Goal: Task Accomplishment & Management: Manage account settings

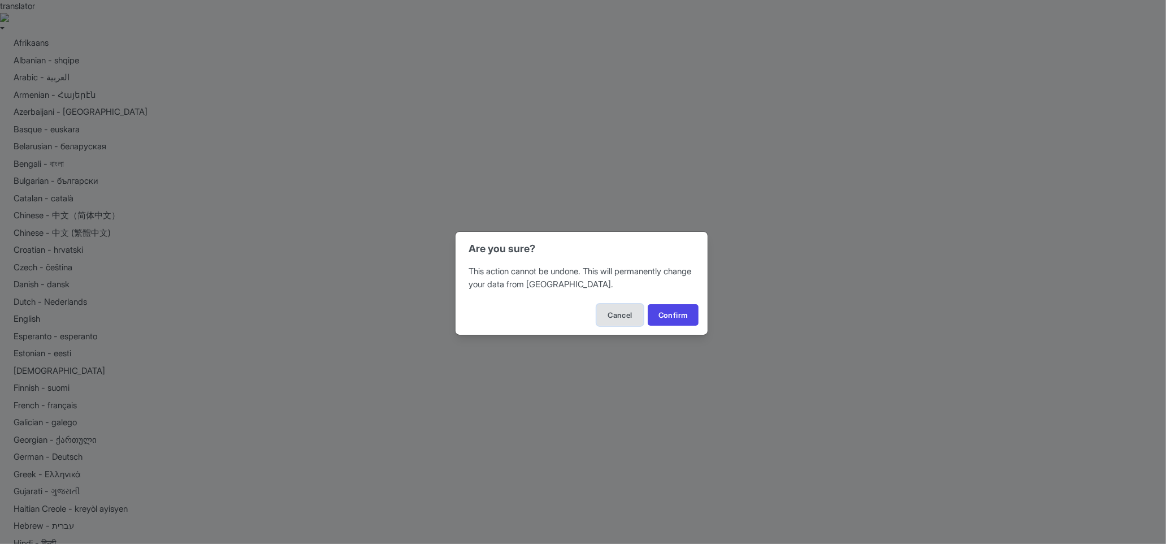
click at [619, 314] on button "Cancel" at bounding box center [620, 314] width 46 height 21
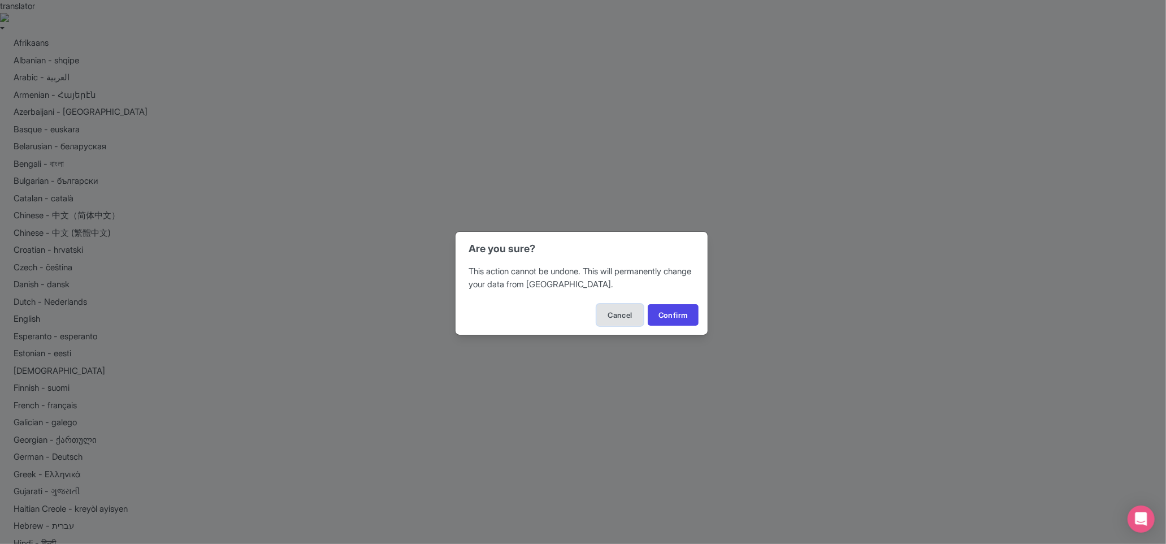
click at [610, 313] on button "Cancel" at bounding box center [620, 314] width 46 height 21
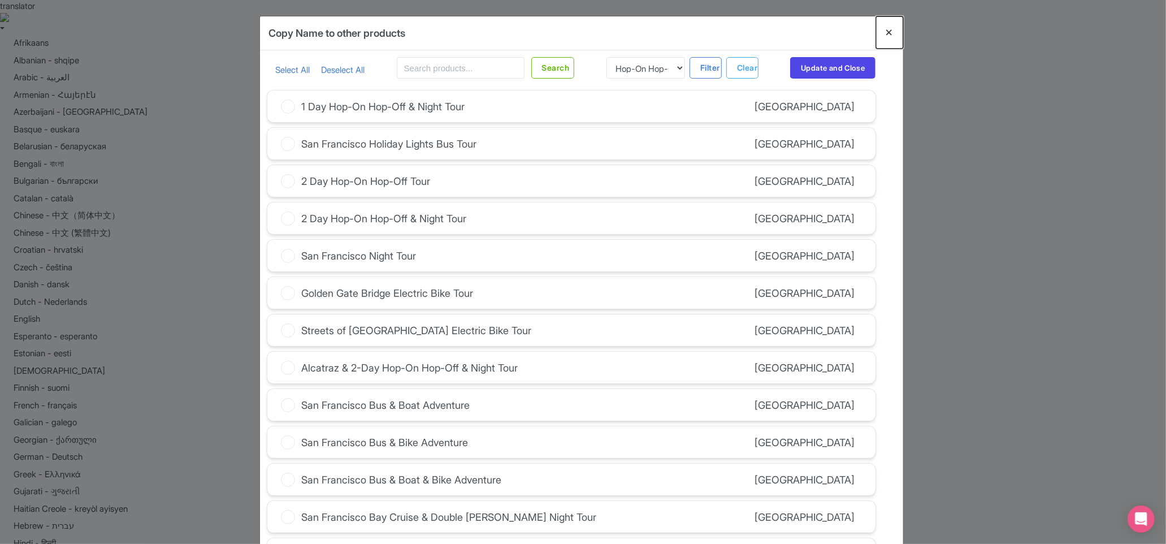
click at [896, 32] on button "Close" at bounding box center [889, 32] width 27 height 32
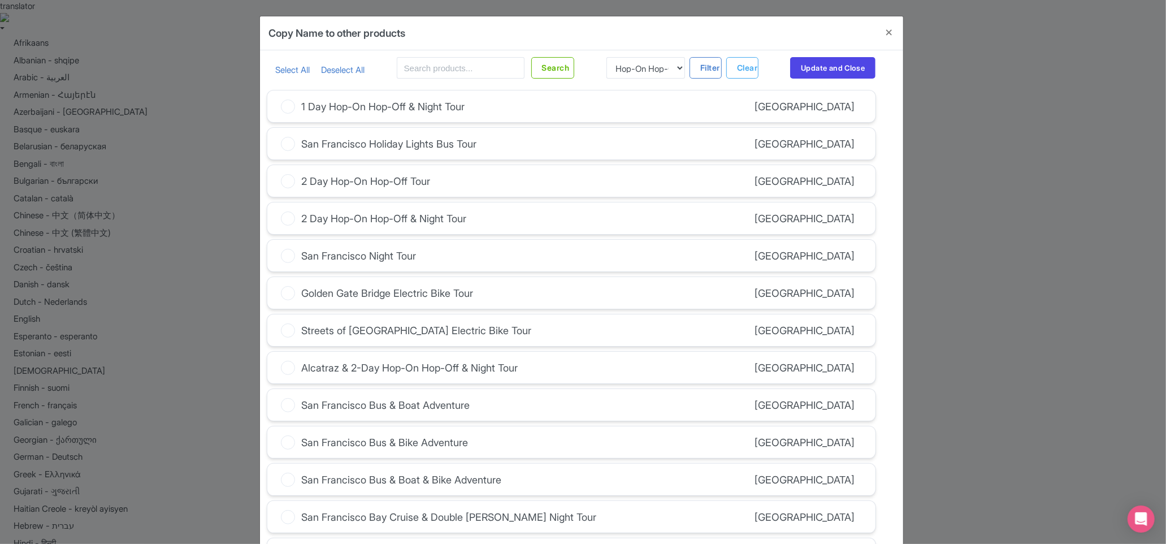
click at [286, 110] on icon at bounding box center [288, 106] width 14 height 14
click at [0, 0] on input "1 Day Hop-On Hop-Off & Night Tour" at bounding box center [0, 0] width 0 height 0
click at [845, 65] on button "Update and Close" at bounding box center [832, 67] width 85 height 21
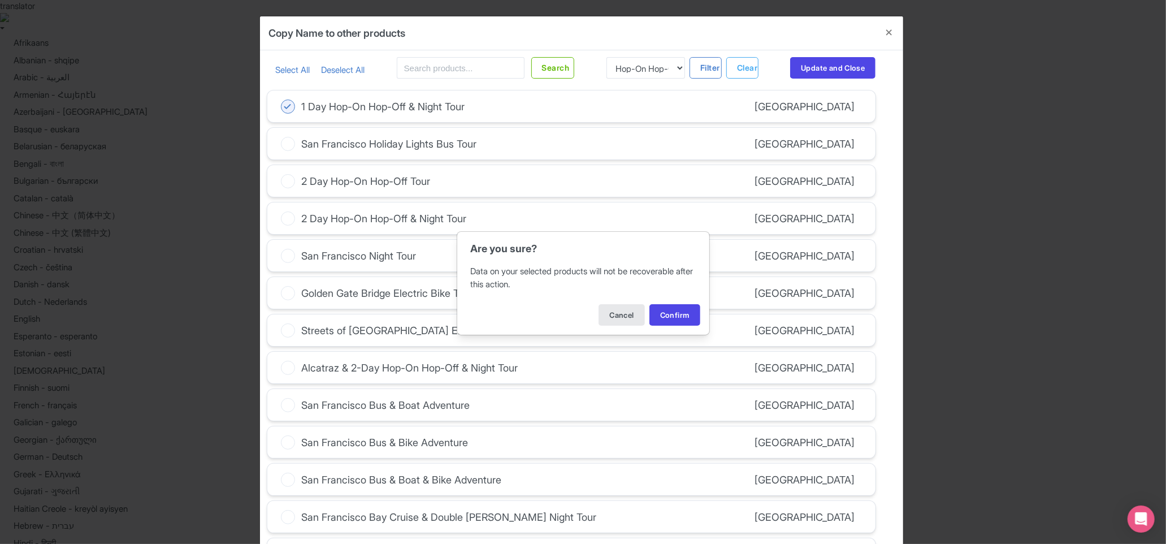
click at [888, 31] on div "Are you sure? Data on your selected products will not be recoverable after this…" at bounding box center [583, 272] width 1166 height 544
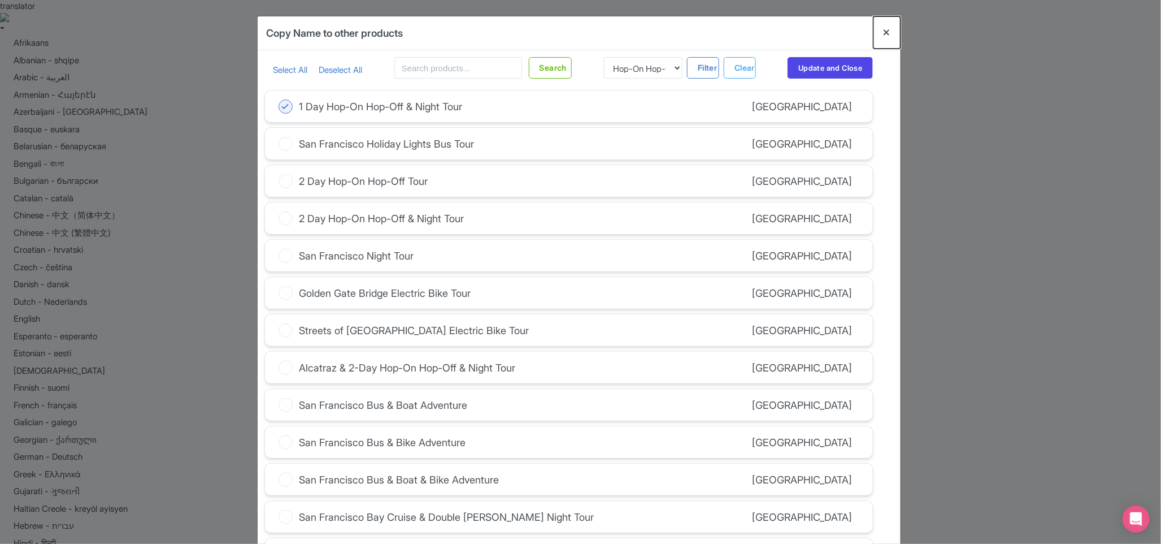
click at [888, 28] on button "Close" at bounding box center [887, 32] width 27 height 32
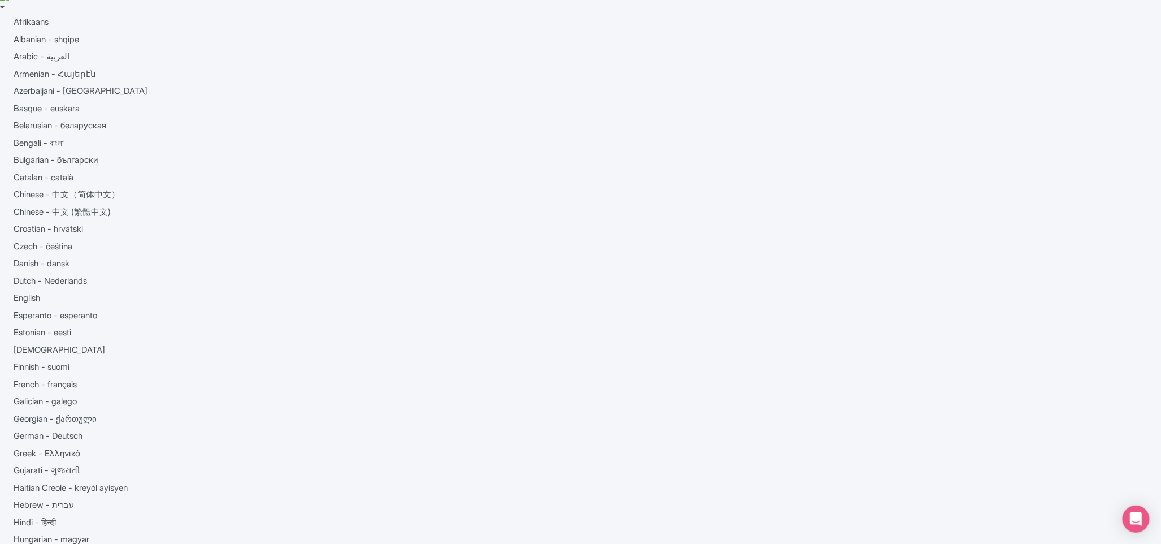
scroll to position [21, 0]
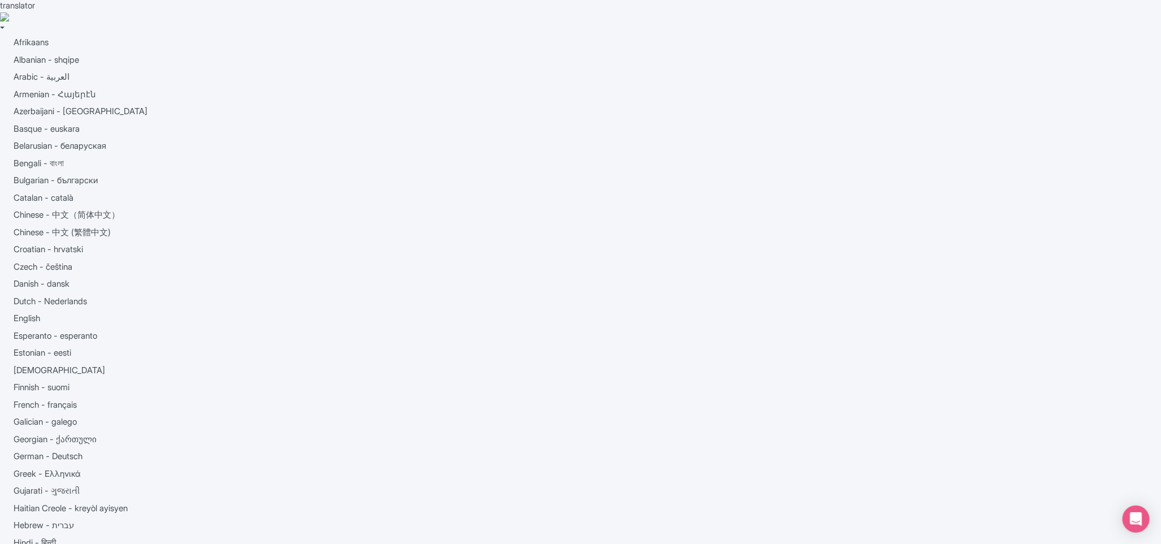
scroll to position [0, 0]
